Goal: Task Accomplishment & Management: Use online tool/utility

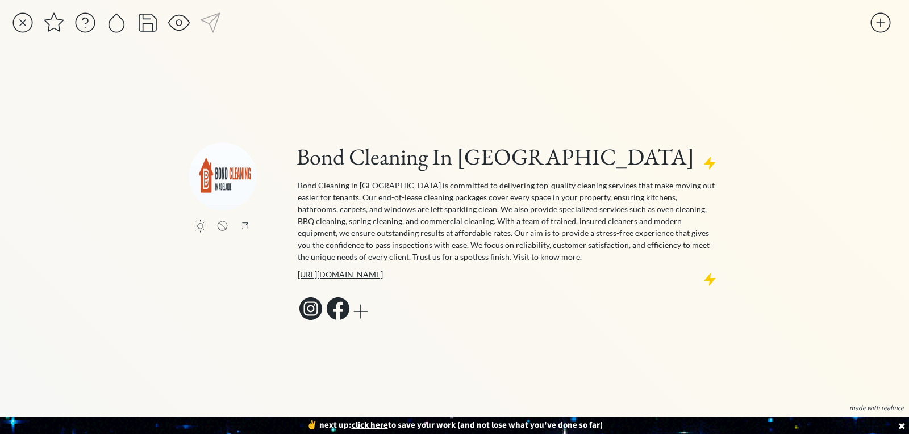
click at [22, 18] on div at bounding box center [22, 22] width 23 height 23
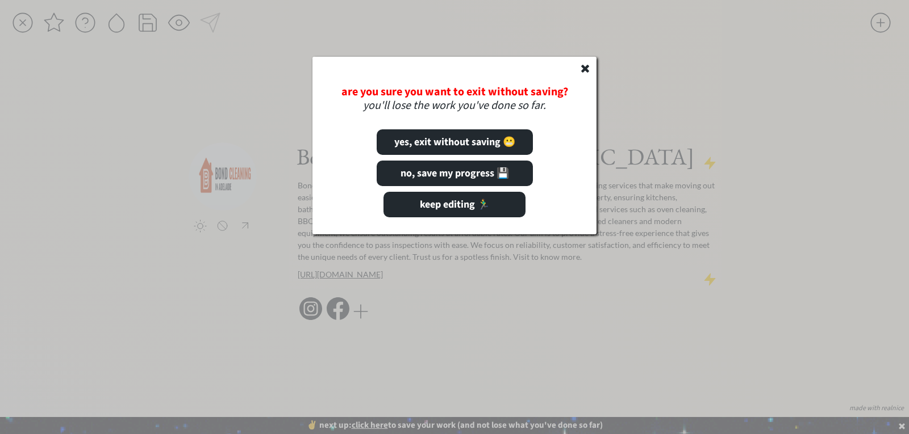
click at [588, 68] on icon at bounding box center [584, 67] width 11 height 11
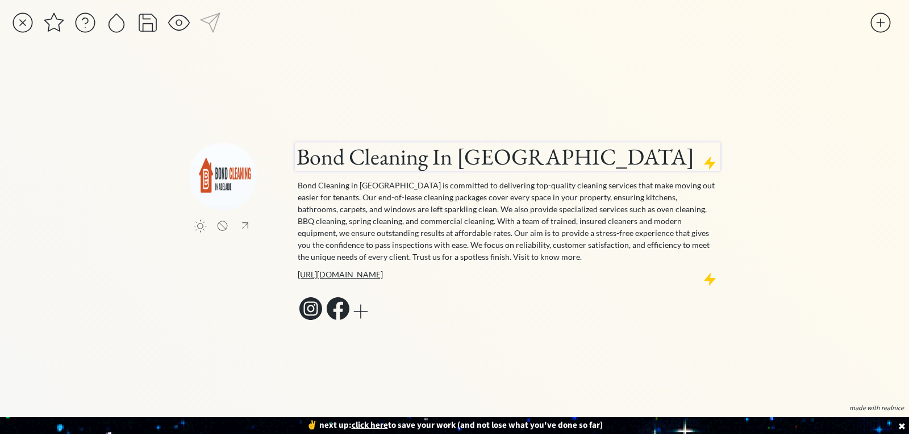
click at [411, 175] on div at bounding box center [507, 173] width 425 height 9
click at [889, 24] on div at bounding box center [880, 22] width 23 height 23
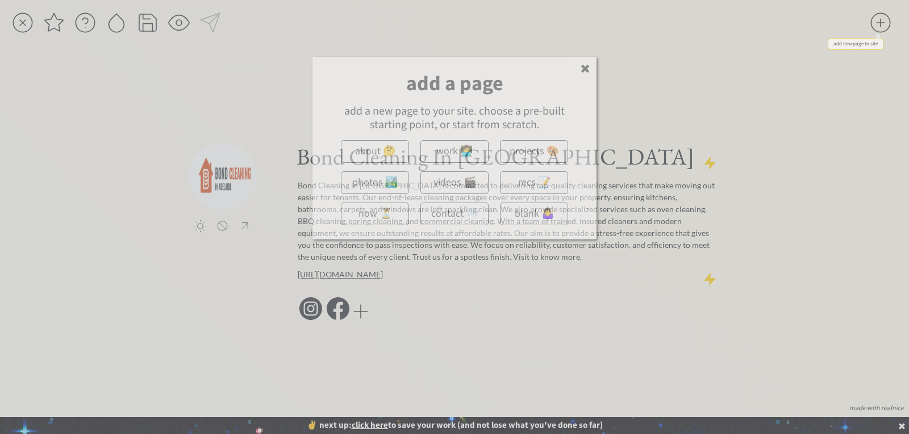
click at [857, 41] on div "add new page to site" at bounding box center [855, 44] width 55 height 11
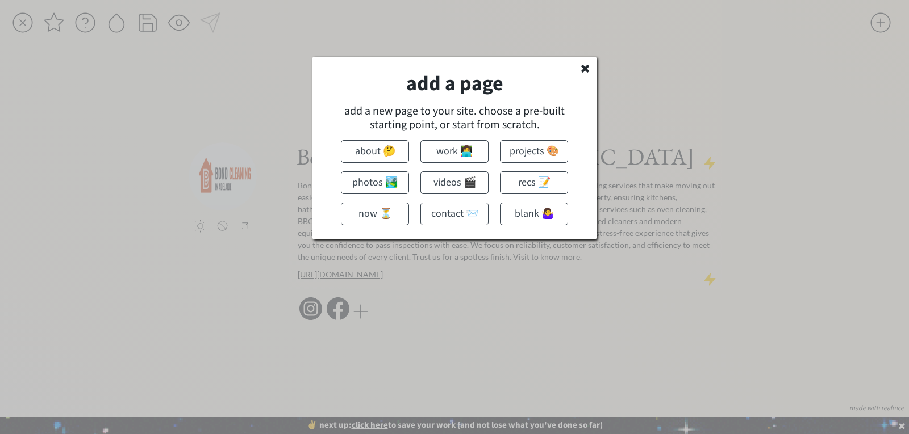
click at [583, 65] on icon at bounding box center [584, 67] width 11 height 11
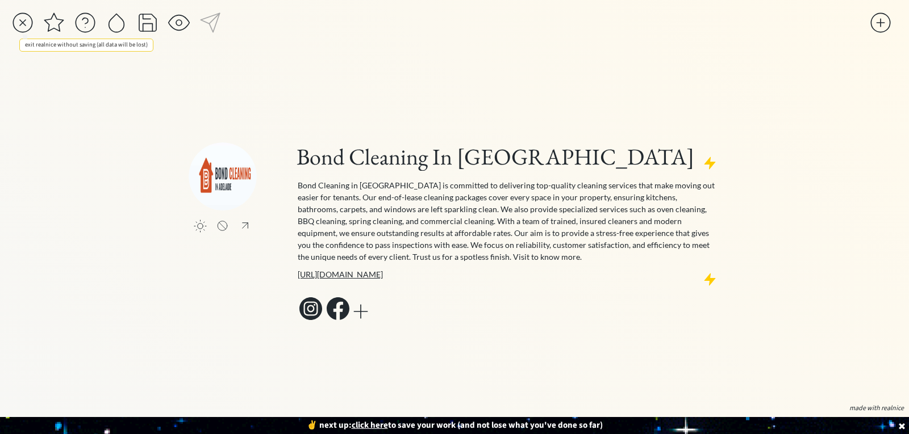
click at [25, 22] on div at bounding box center [22, 22] width 23 height 23
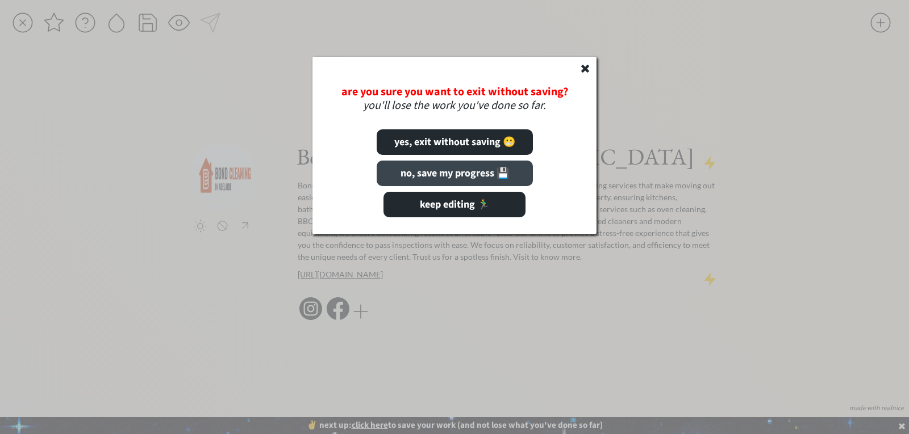
click at [466, 177] on button "no, save my progress 💾" at bounding box center [454, 174] width 156 height 26
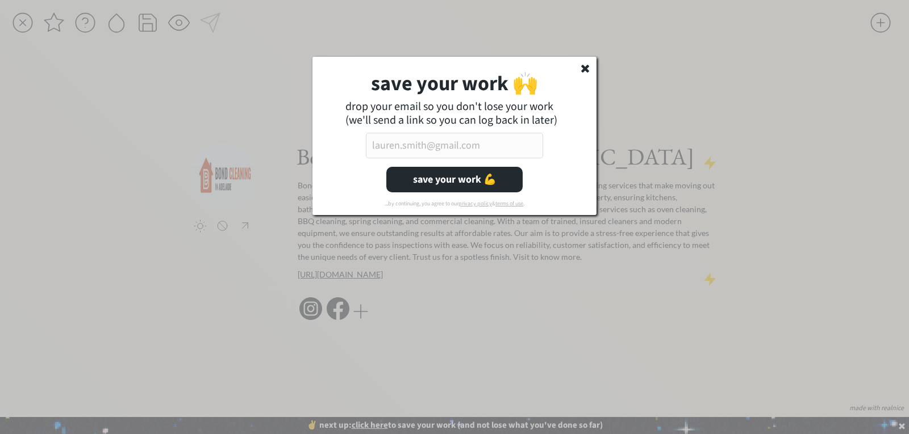
click at [417, 145] on input "email" at bounding box center [454, 146] width 177 height 26
click at [442, 144] on input "email" at bounding box center [454, 146] width 177 height 26
type input "ava"
click at [423, 149] on input "ava" at bounding box center [454, 146] width 177 height 26
click at [580, 70] on icon at bounding box center [584, 67] width 11 height 11
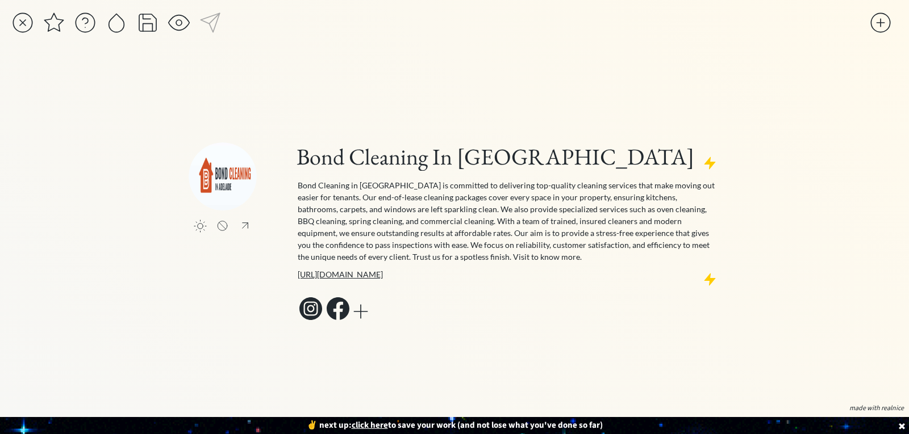
click at [33, 28] on div at bounding box center [22, 22] width 23 height 23
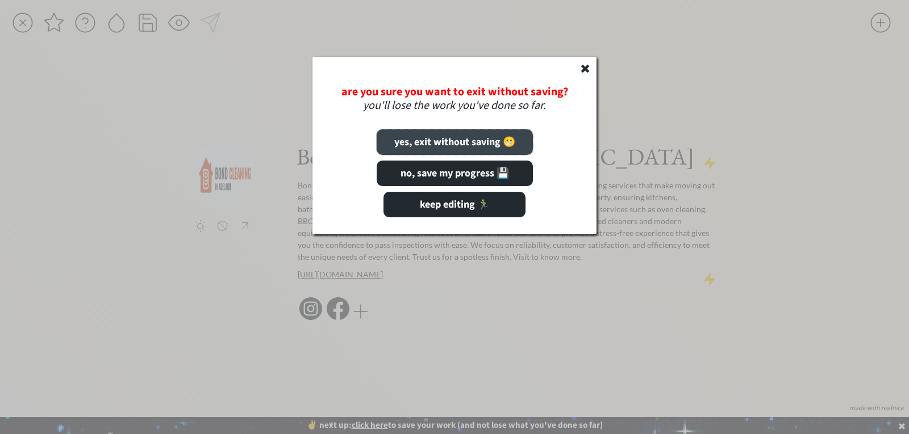
click at [475, 144] on button "yes, exit without saving 😬" at bounding box center [454, 142] width 156 height 26
